Goal: Task Accomplishment & Management: Manage account settings

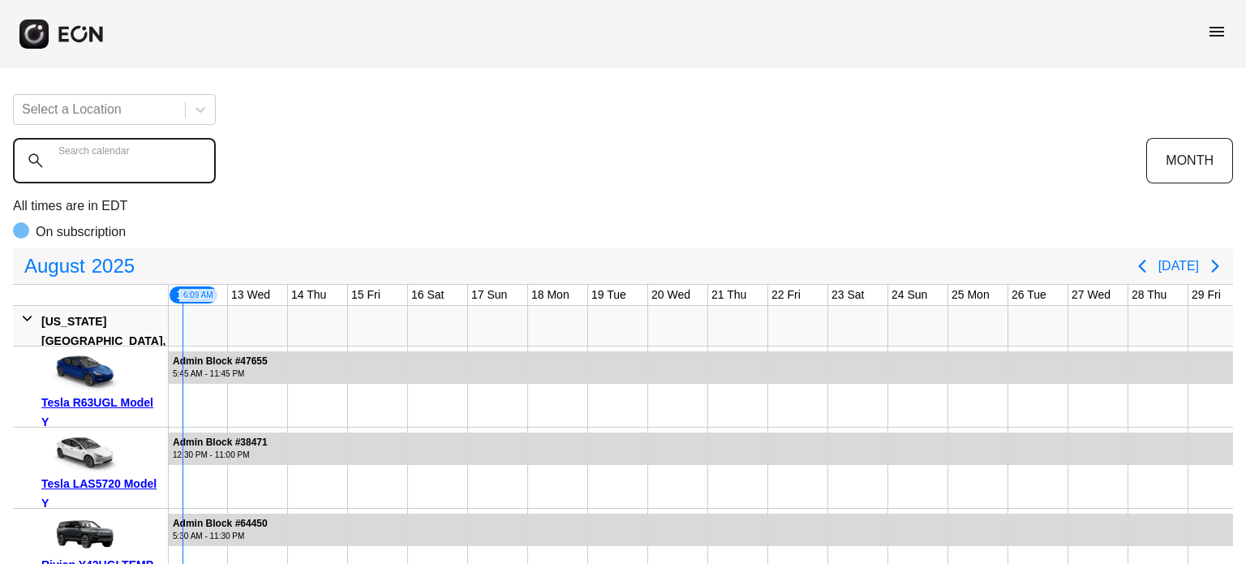
click at [80, 171] on calendar "Search calendar" at bounding box center [114, 160] width 203 height 45
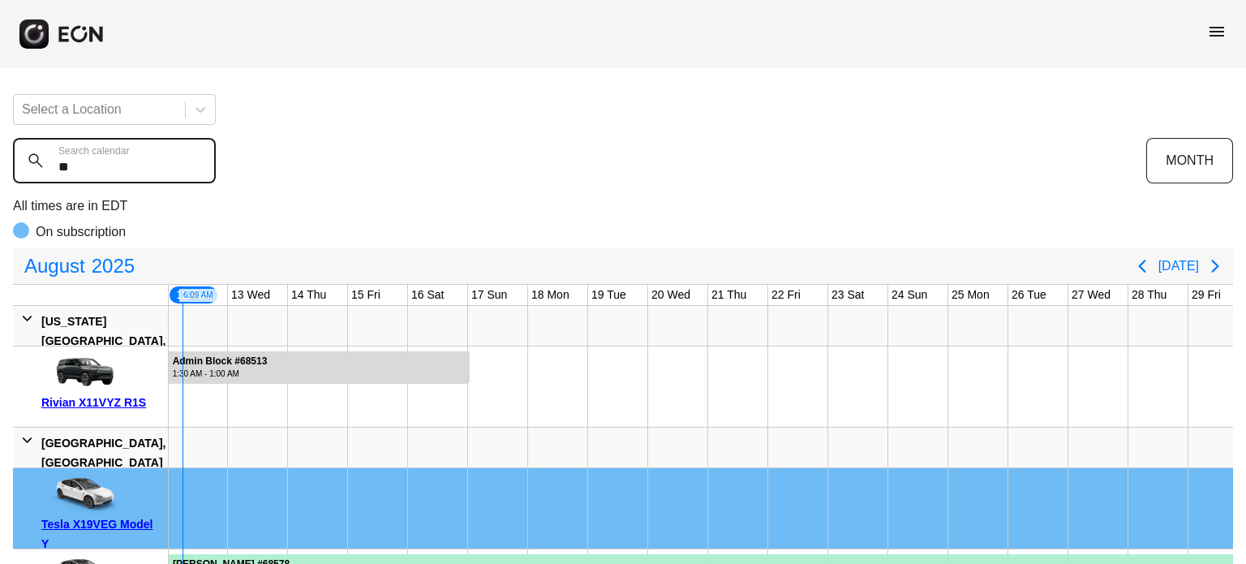
type calendar "***"
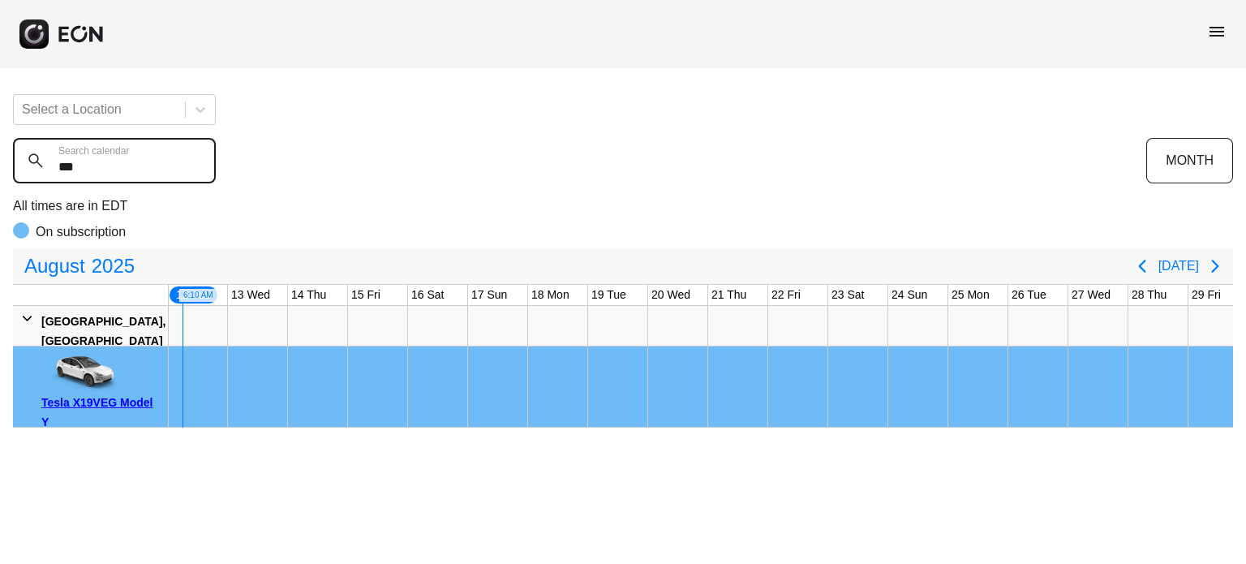
drag, startPoint x: 58, startPoint y: 175, endPoint x: 0, endPoint y: 197, distance: 62.4
click at [32, 177] on calendar "***" at bounding box center [114, 160] width 203 height 45
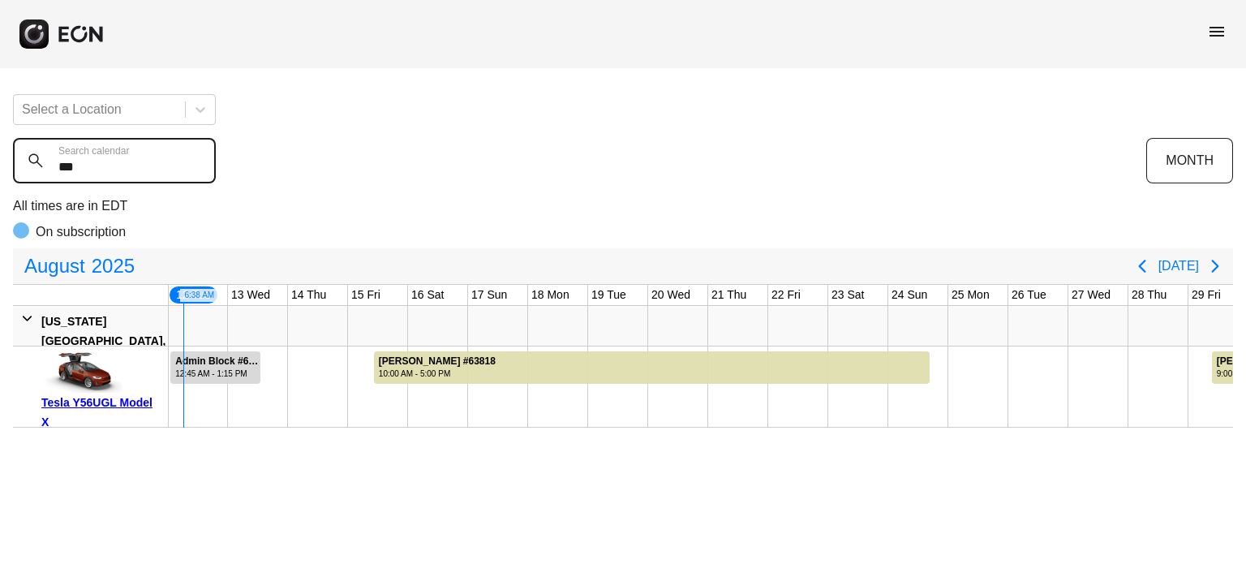
type calendar "***"
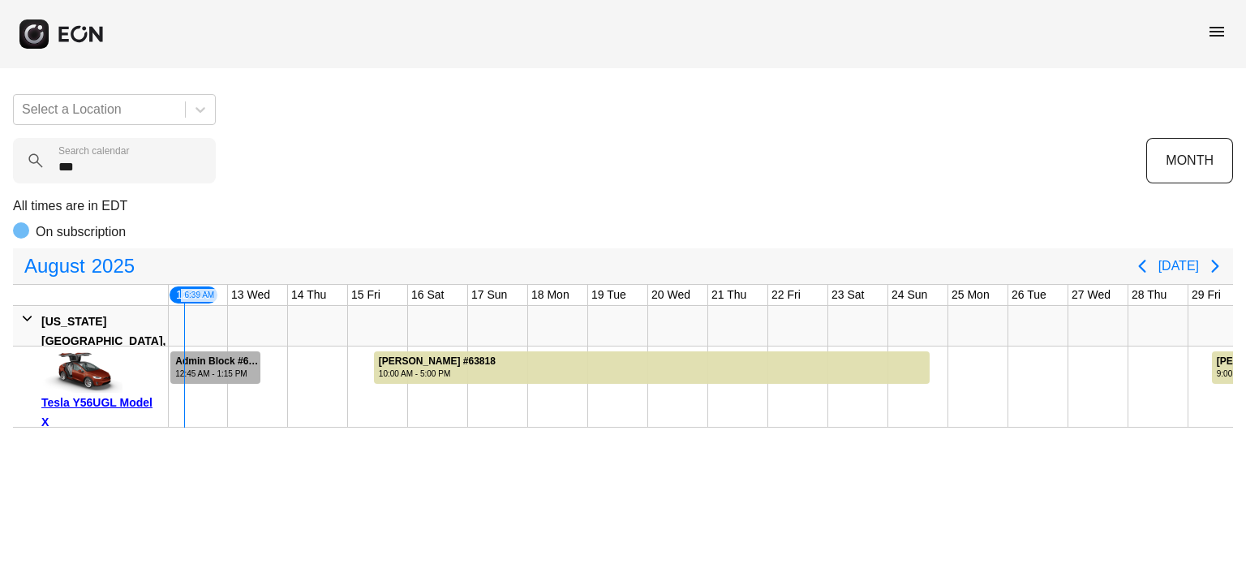
click at [262, 361] on div "Admin Block #69770 12:45 AM - 1:15 PM" at bounding box center [217, 367] width 92 height 32
drag, startPoint x: 260, startPoint y: 370, endPoint x: 270, endPoint y: 370, distance: 9.7
click at [270, 370] on div "Admin Block #68617 12:00 AM - 2:00 PM Admin Block #68617, Tesla Y56UGL Model X,…" at bounding box center [438, 386] width 1861 height 81
drag, startPoint x: 263, startPoint y: 367, endPoint x: 326, endPoint y: 368, distance: 63.3
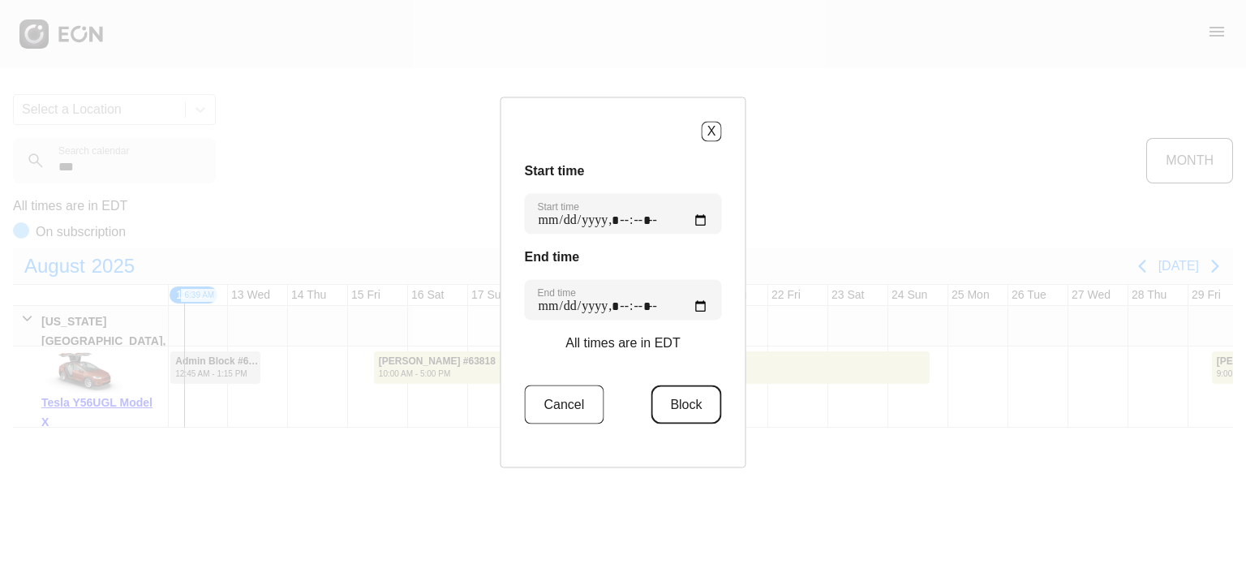
click at [660, 403] on button "Block" at bounding box center [686, 404] width 71 height 39
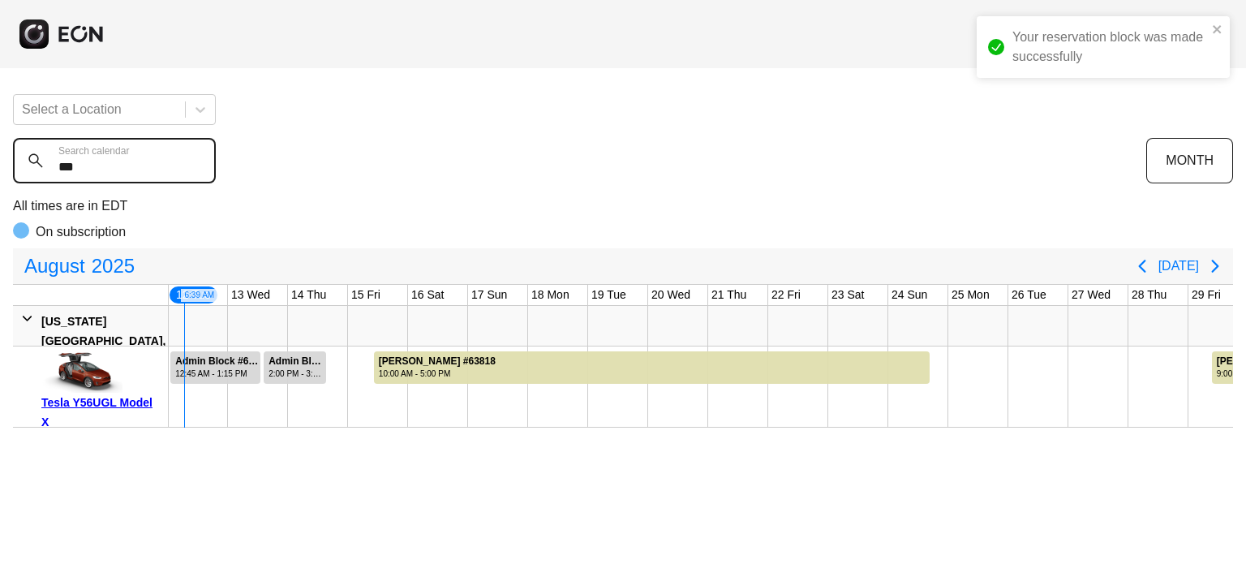
click at [127, 170] on calendar "***" at bounding box center [114, 160] width 203 height 45
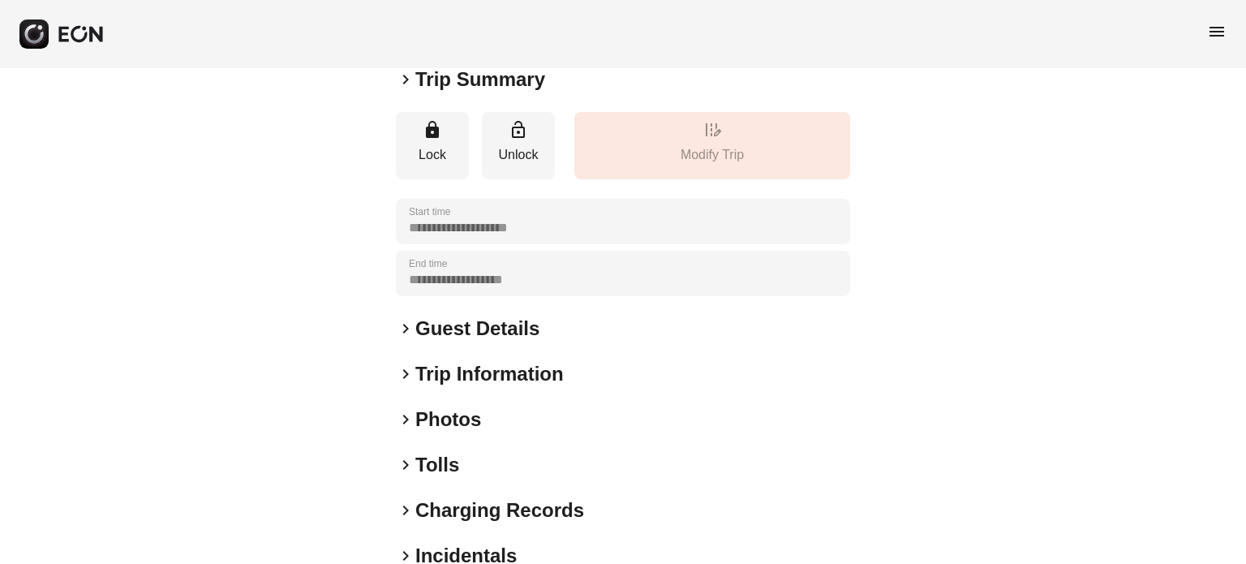
scroll to position [244, 0]
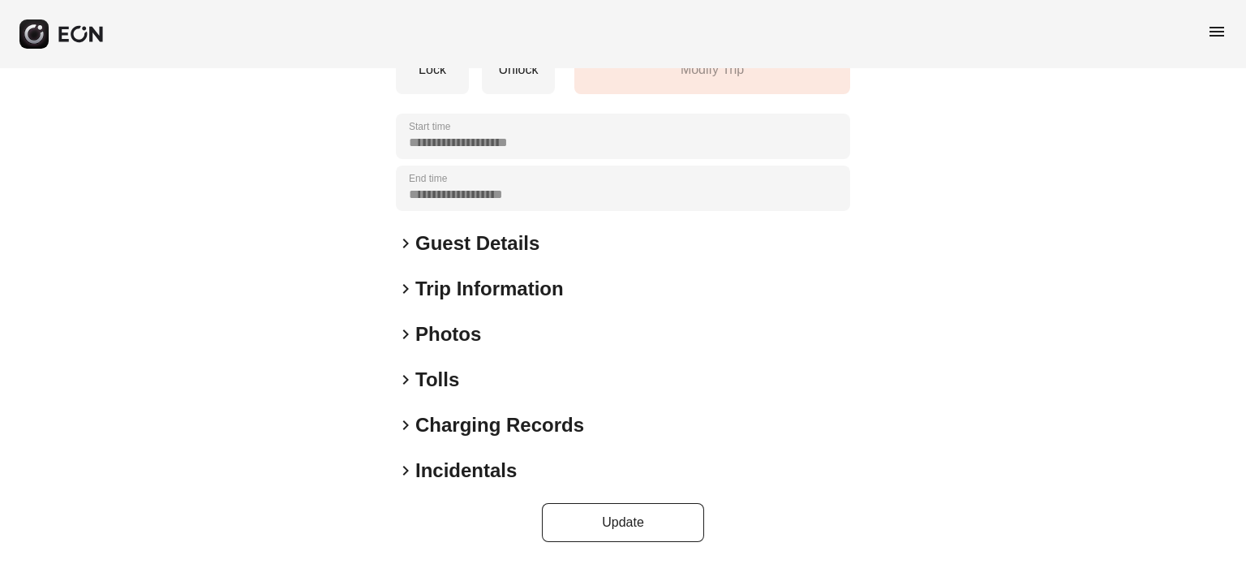
click at [436, 479] on h2 "Incidentals" at bounding box center [465, 471] width 101 height 26
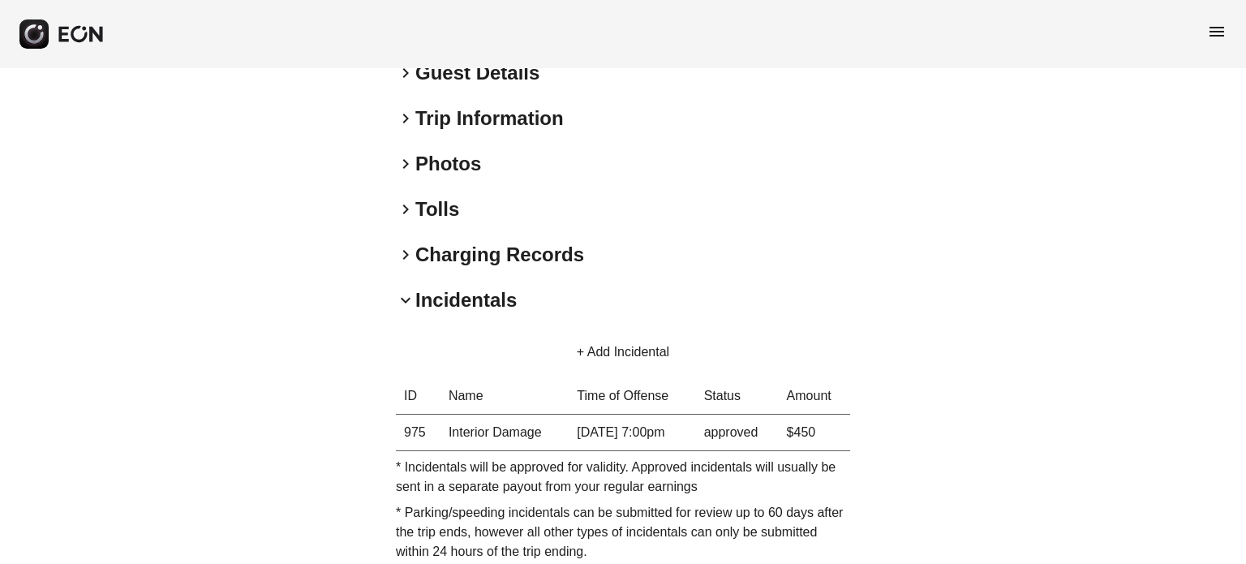
scroll to position [499, 0]
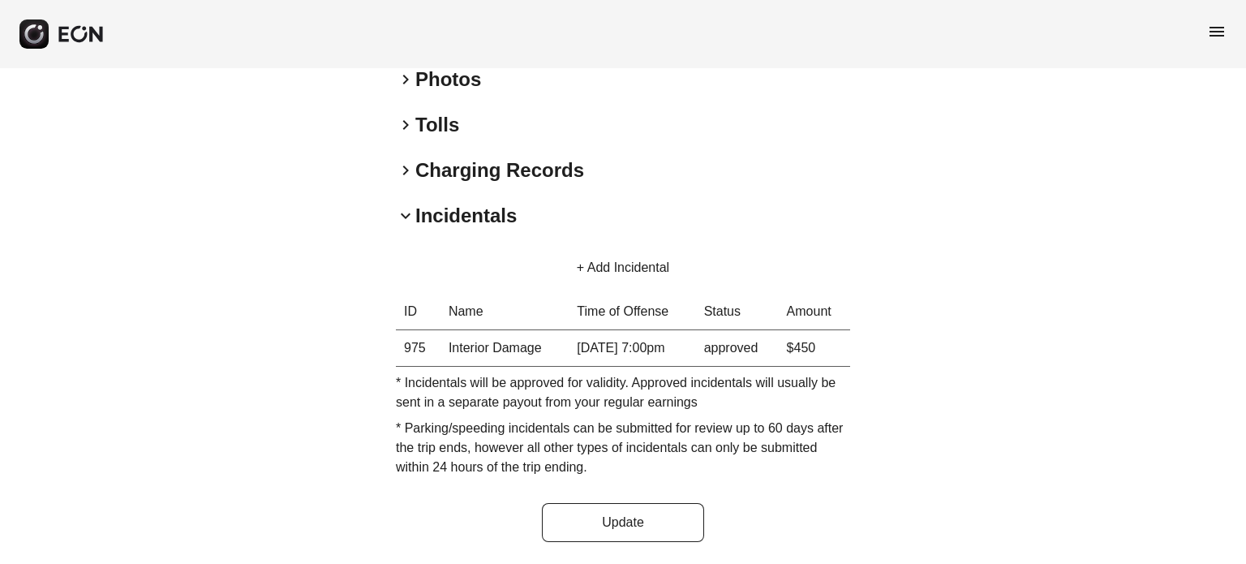
drag, startPoint x: 662, startPoint y: 344, endPoint x: 697, endPoint y: 344, distance: 34.9
click at [695, 344] on td "[DATE] 7:00pm" at bounding box center [632, 348] width 127 height 37
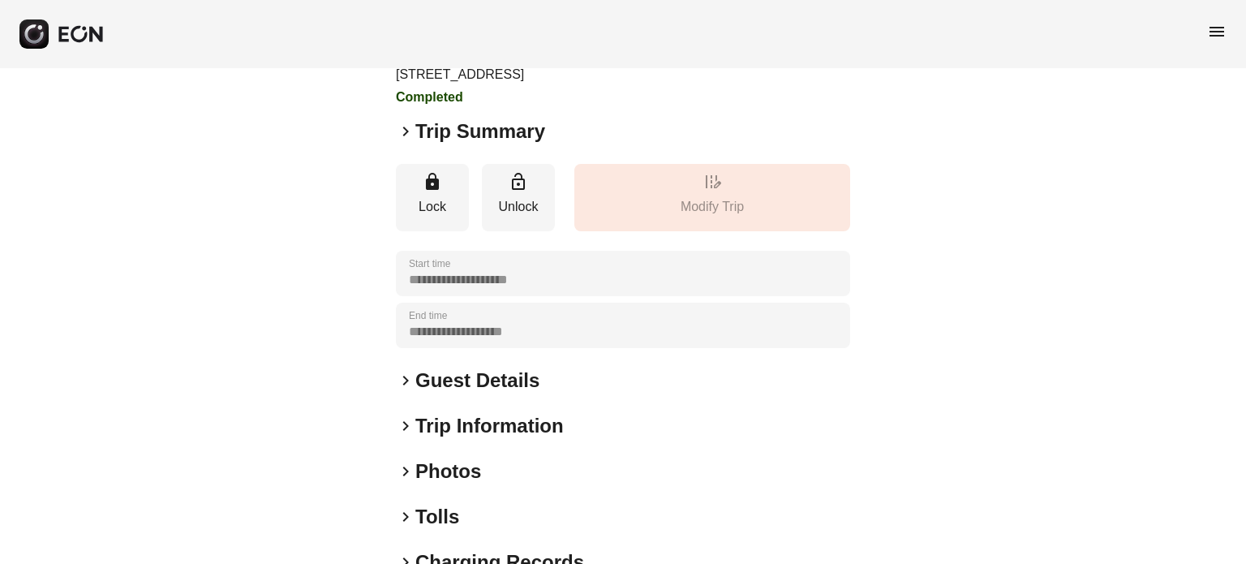
scroll to position [325, 0]
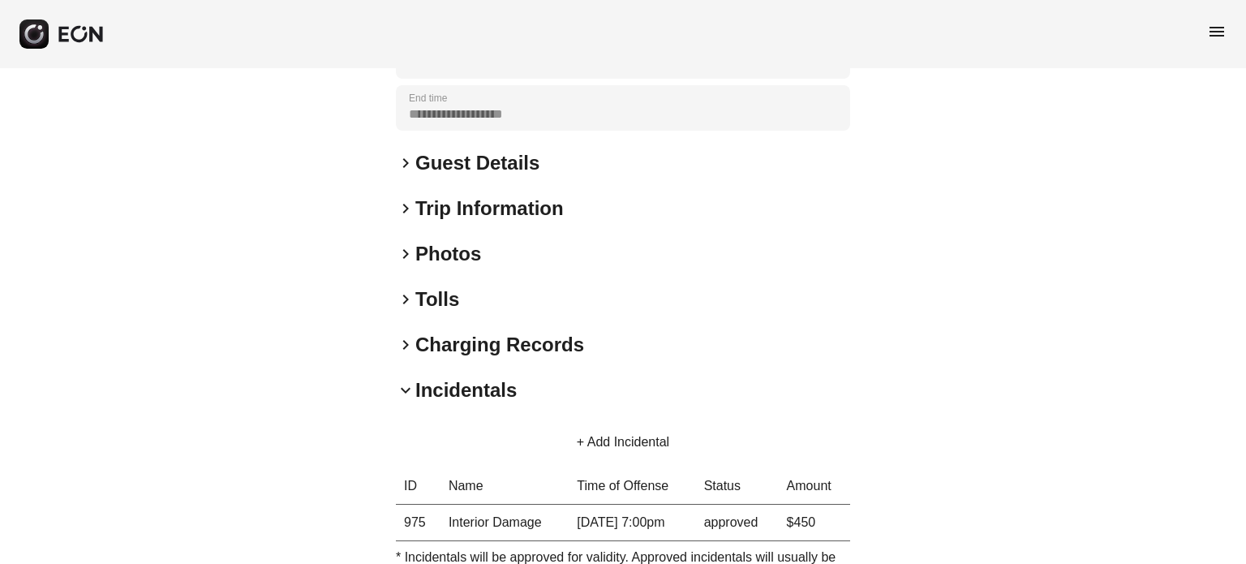
click at [449, 250] on h2 "Photos" at bounding box center [448, 254] width 66 height 26
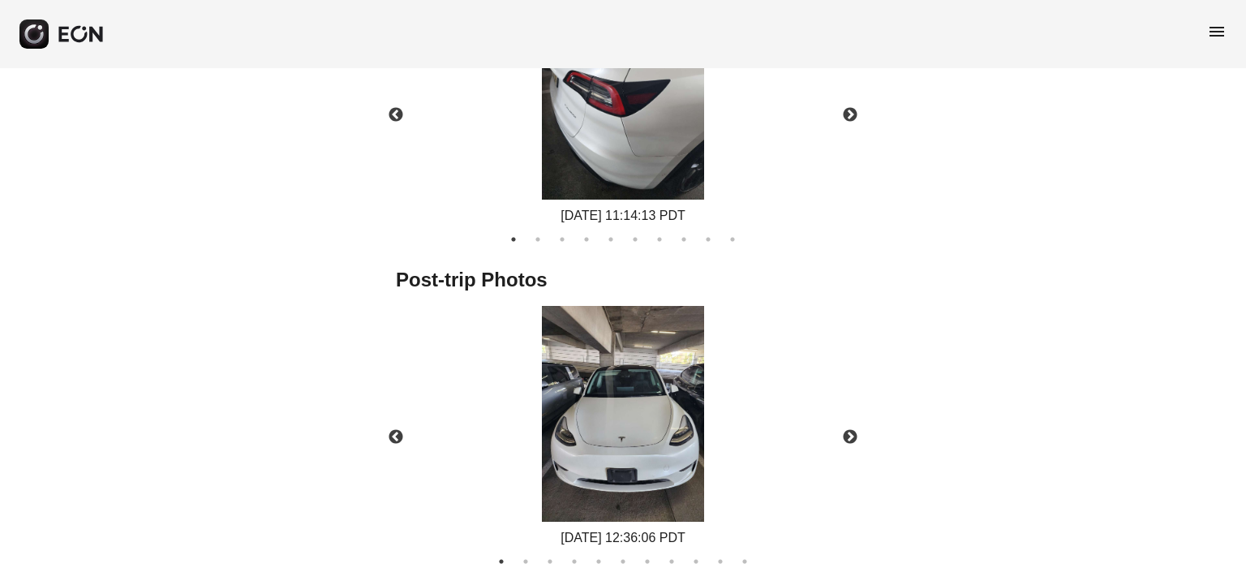
scroll to position [811, 0]
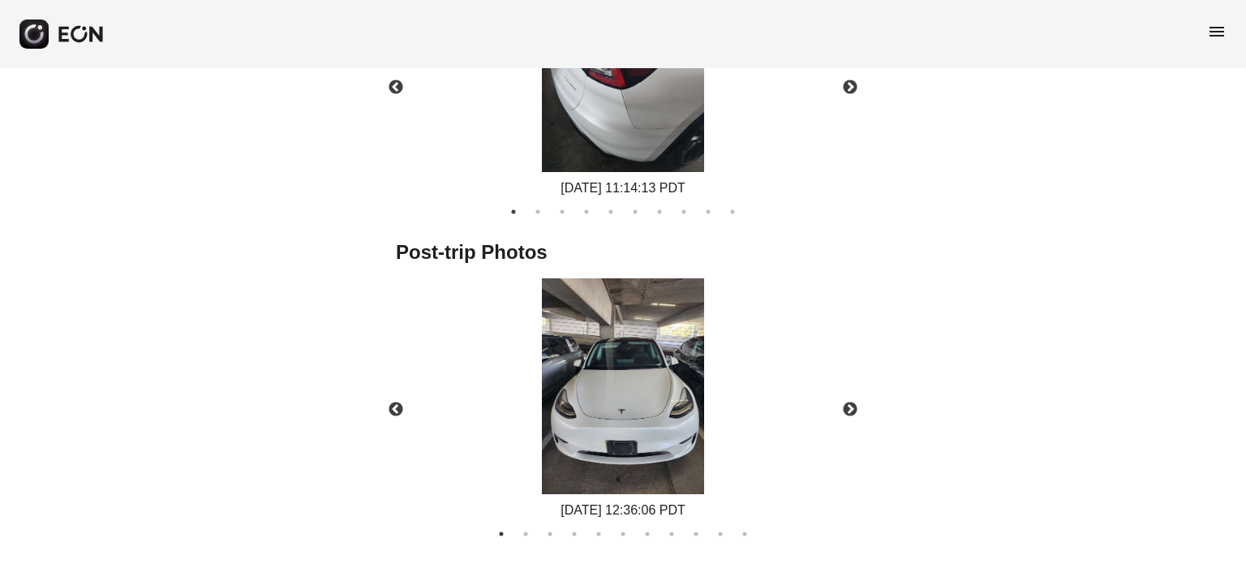
click at [608, 434] on img at bounding box center [623, 386] width 162 height 217
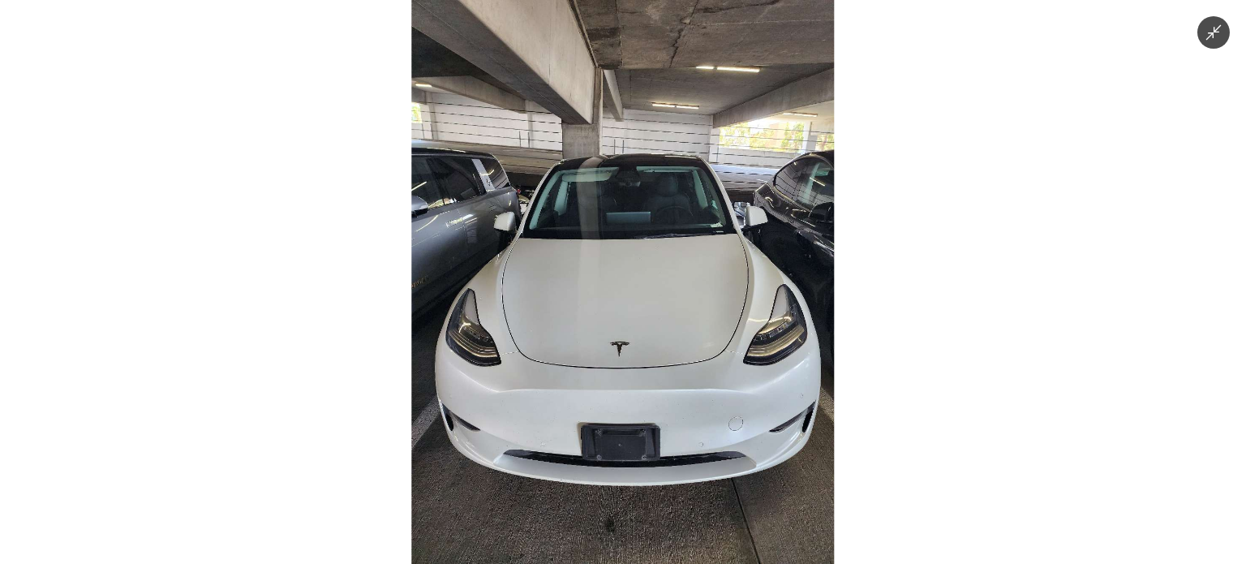
click at [685, 316] on img at bounding box center [622, 282] width 423 height 564
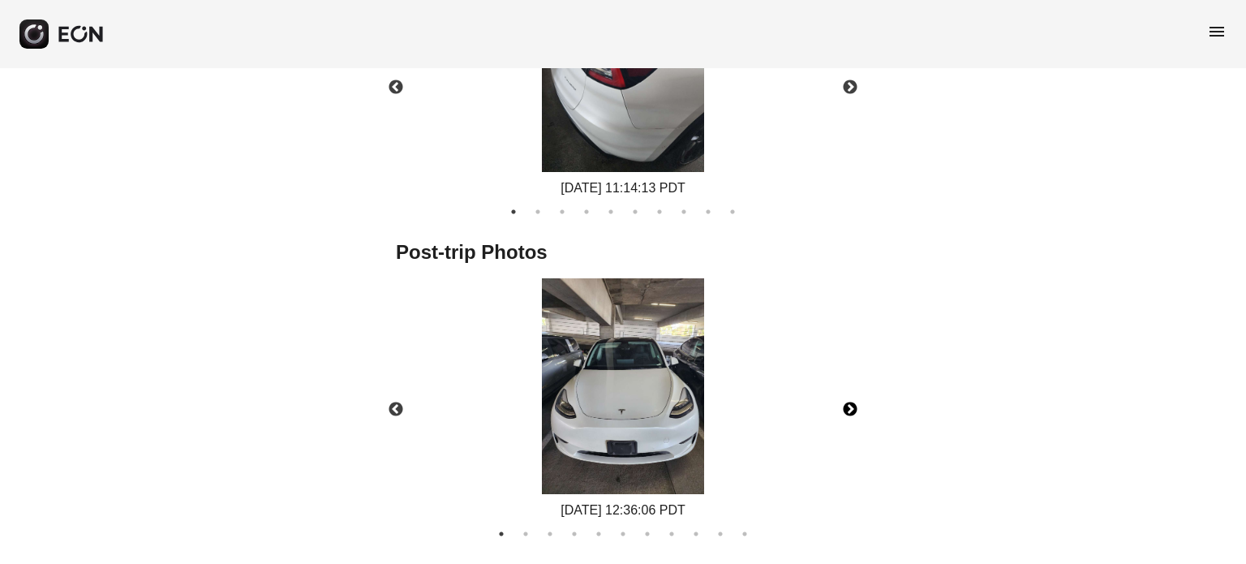
click at [850, 424] on button "Next" at bounding box center [850, 409] width 57 height 57
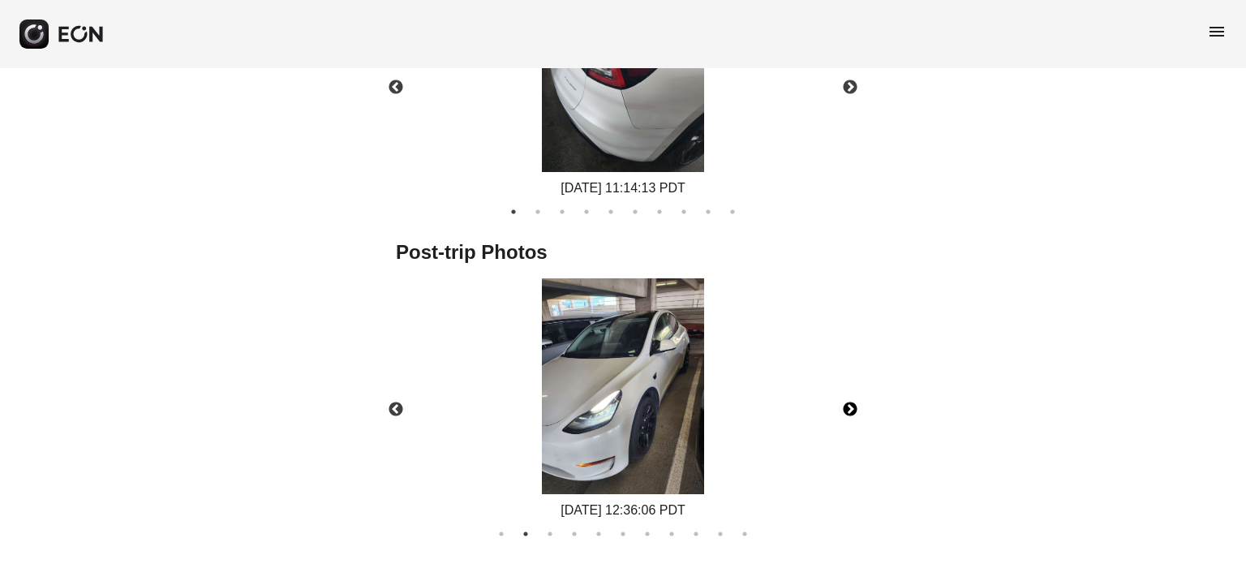
click at [636, 366] on img at bounding box center [623, 386] width 162 height 217
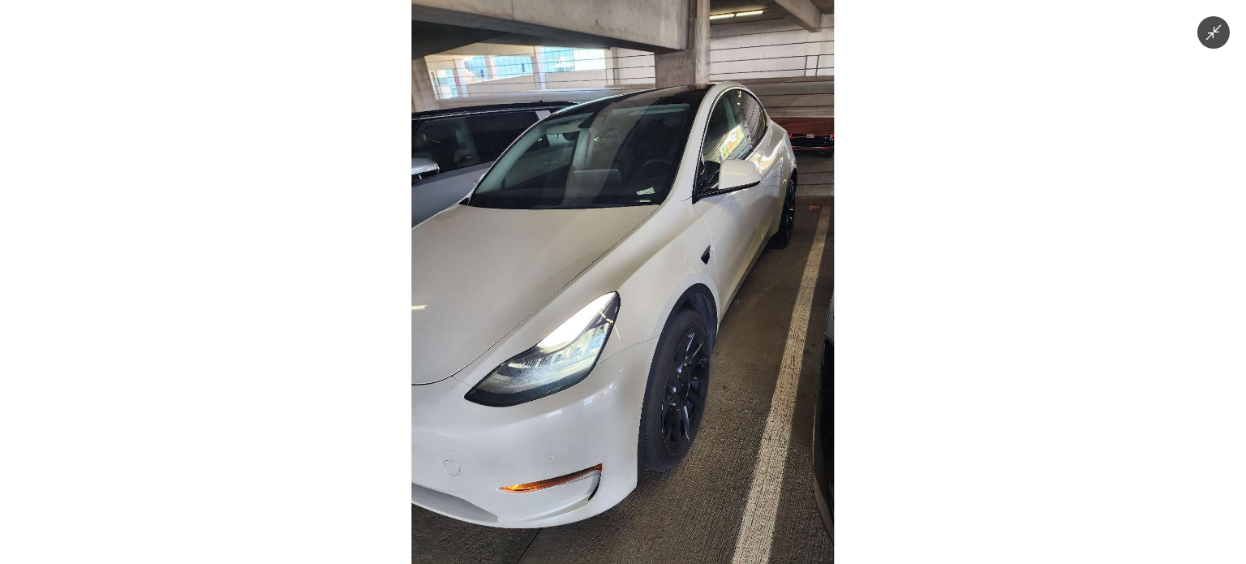
click at [682, 239] on img at bounding box center [622, 282] width 423 height 564
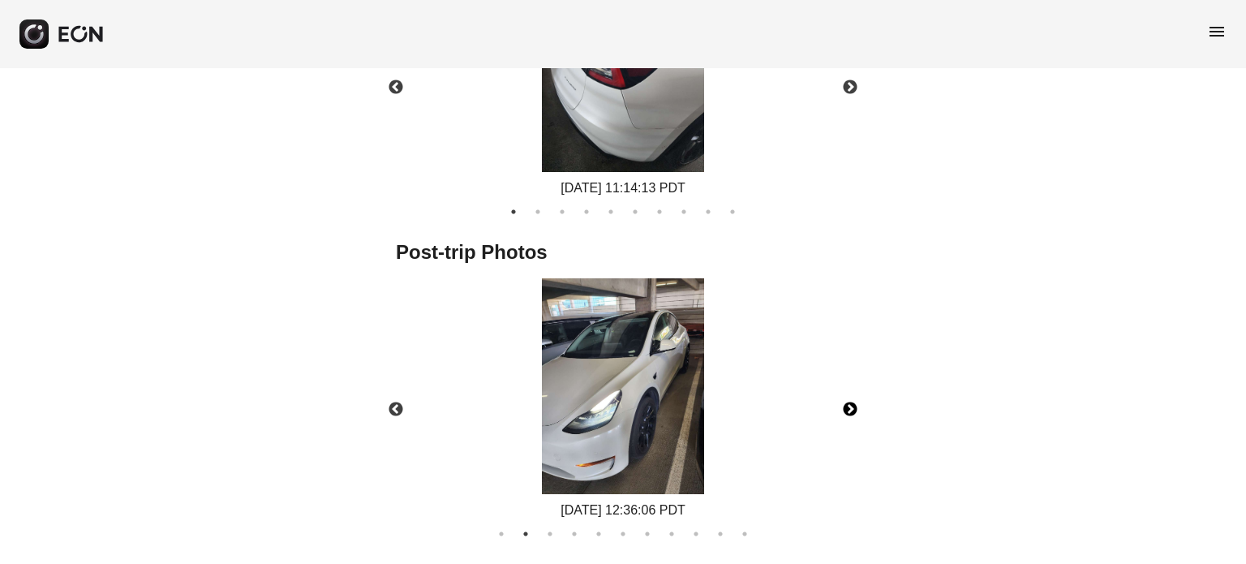
click at [644, 385] on img at bounding box center [623, 386] width 162 height 217
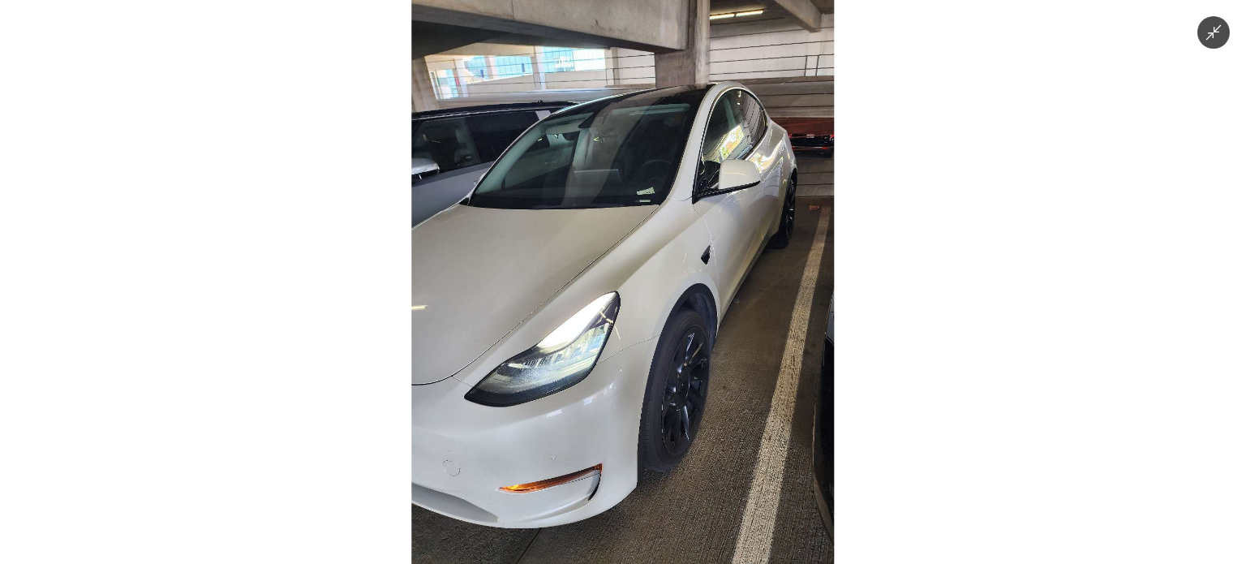
click at [644, 385] on img at bounding box center [622, 282] width 423 height 564
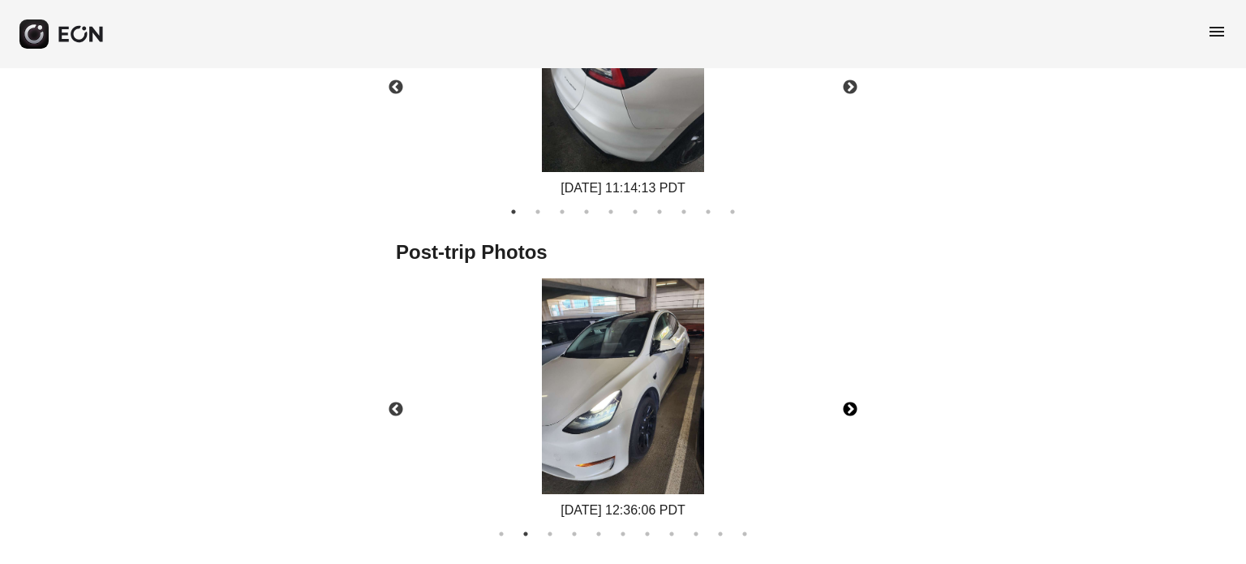
click at [634, 341] on img at bounding box center [623, 386] width 162 height 217
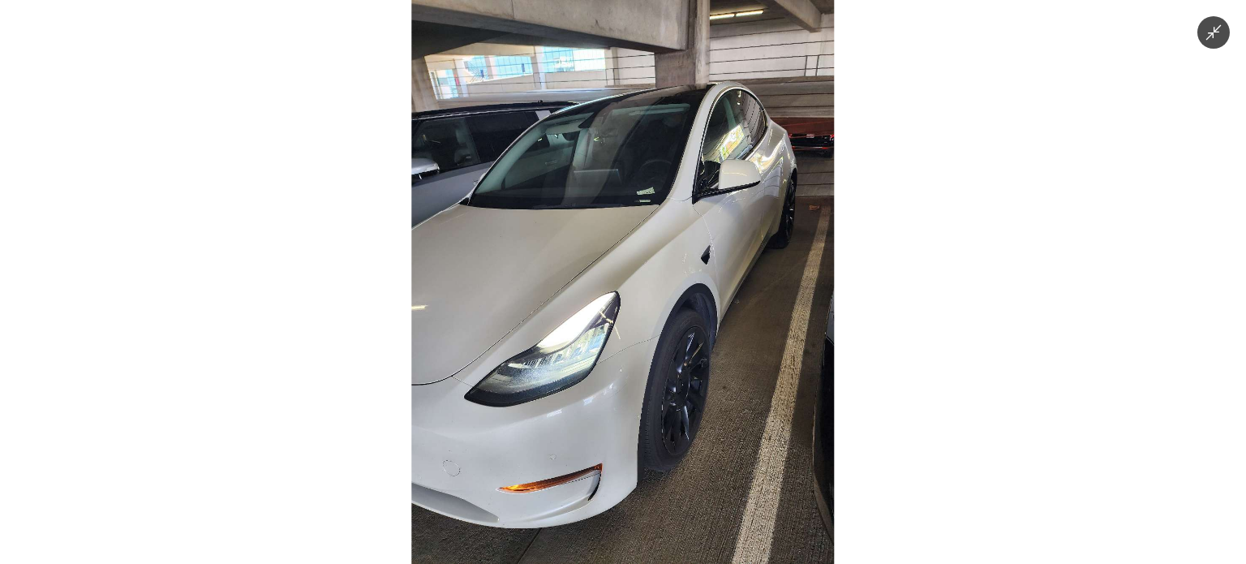
click at [634, 341] on img at bounding box center [622, 282] width 423 height 564
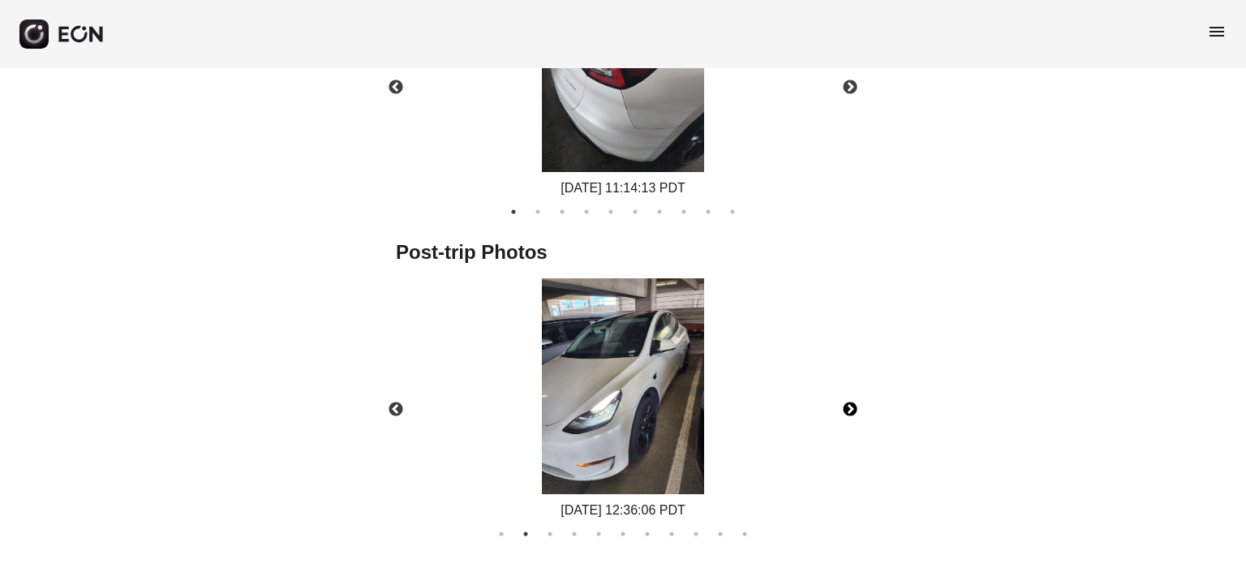
click at [831, 415] on button "Next" at bounding box center [850, 409] width 57 height 57
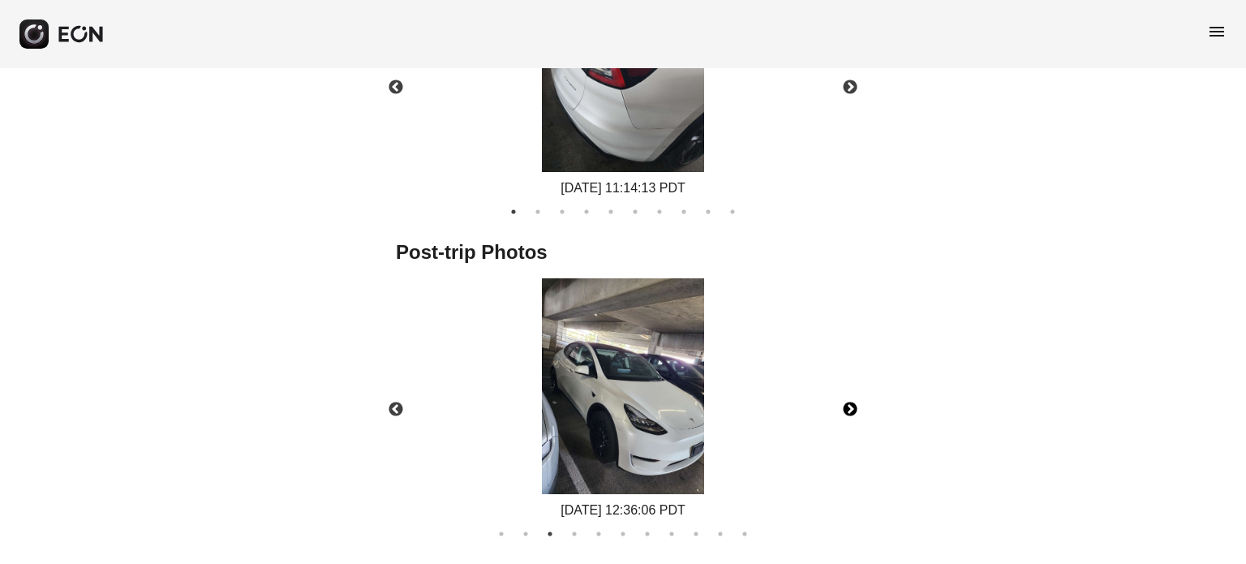
click at [831, 415] on button "Next" at bounding box center [850, 409] width 57 height 57
click at [847, 406] on button "Next" at bounding box center [850, 409] width 57 height 57
